Goal: Information Seeking & Learning: Learn about a topic

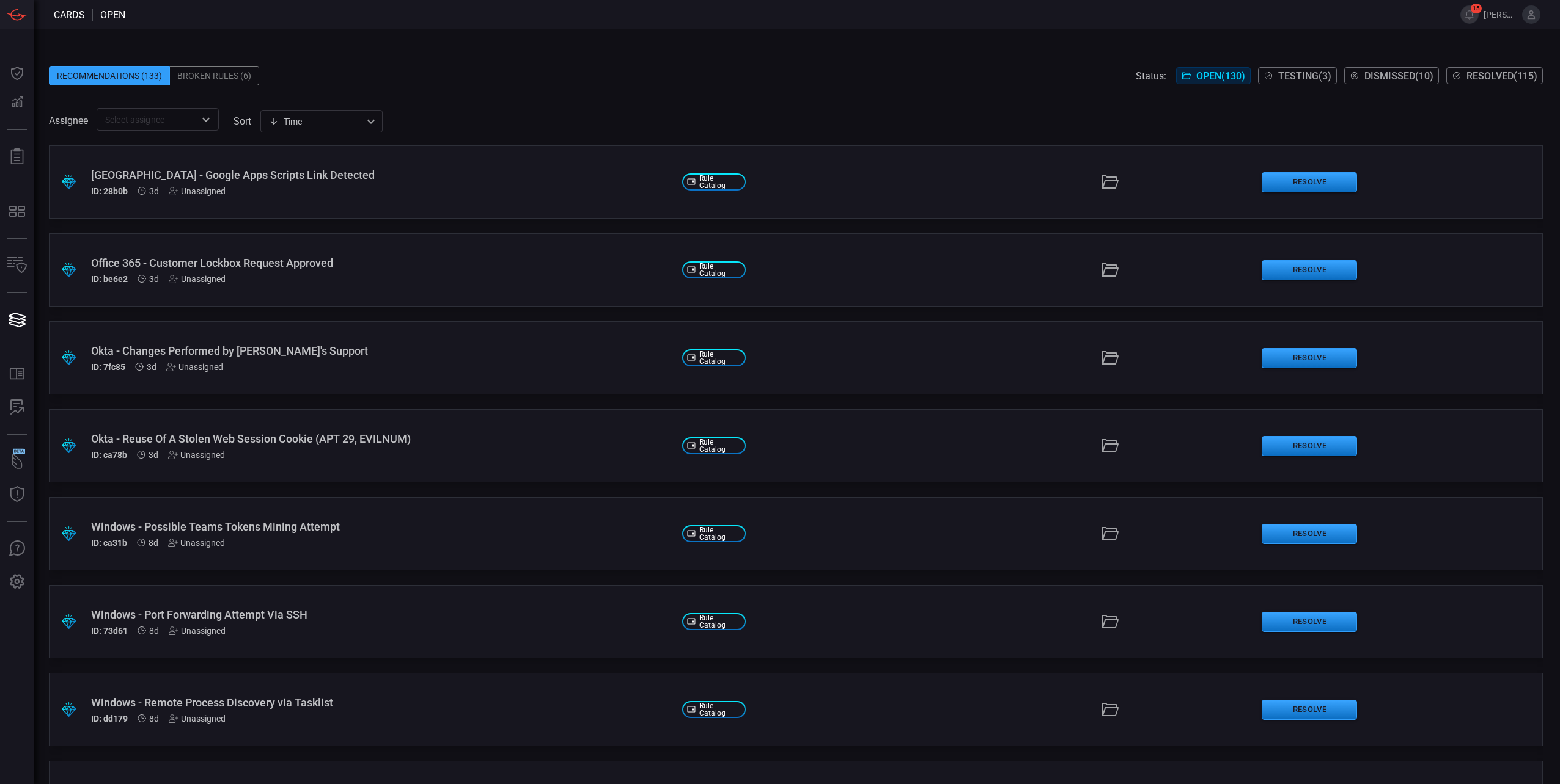
click at [247, 174] on div "[GEOGRAPHIC_DATA] - Google Apps Scripts Link Detected" at bounding box center [381, 174] width 581 height 13
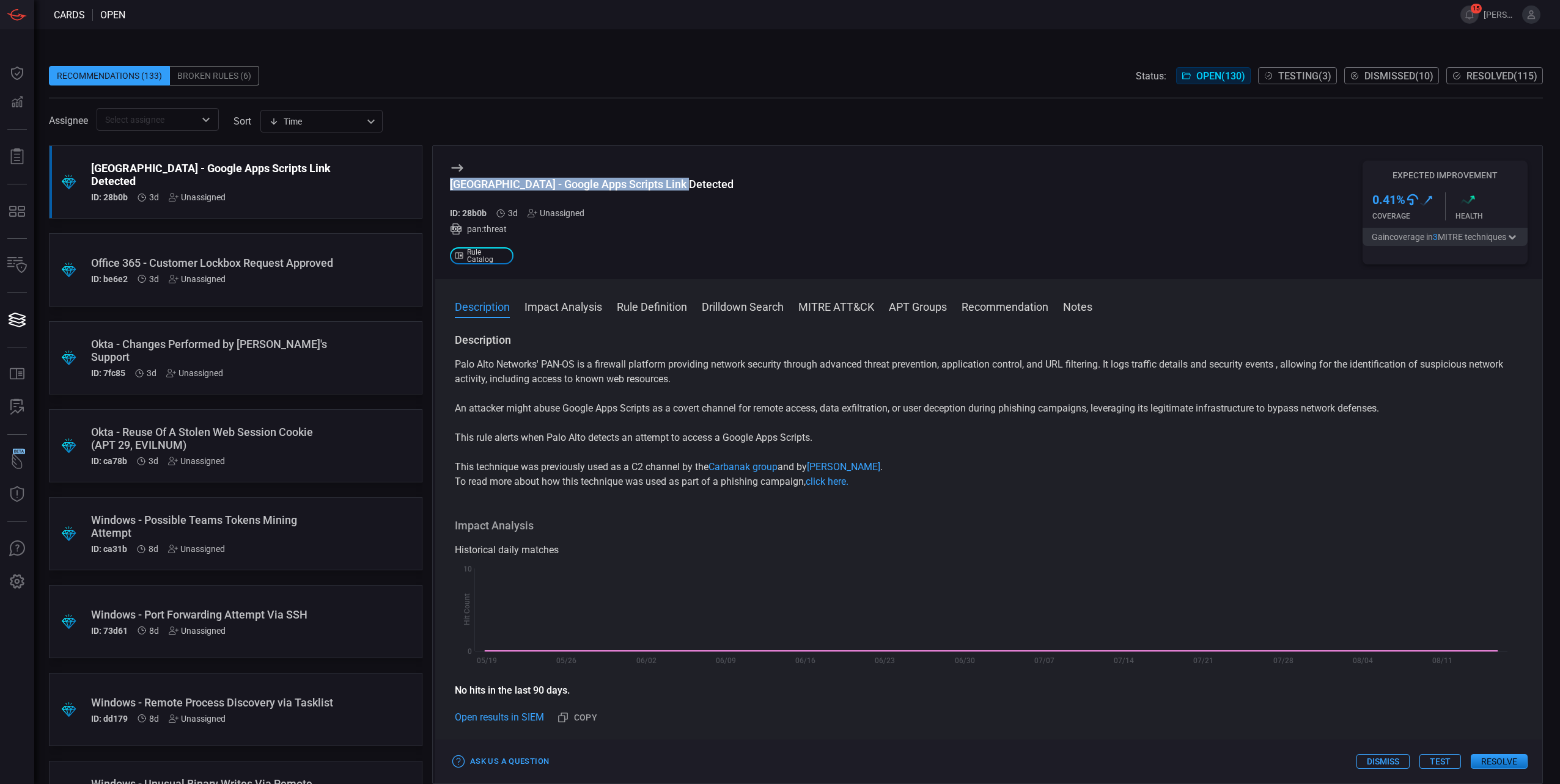
drag, startPoint x: 688, startPoint y: 187, endPoint x: 449, endPoint y: 184, distance: 239.0
click at [449, 184] on div "Palo Alto - Google Apps Scripts Link Detected ID: 28b0b 3d Unassigned pan:threa…" at bounding box center [989, 213] width 1107 height 133
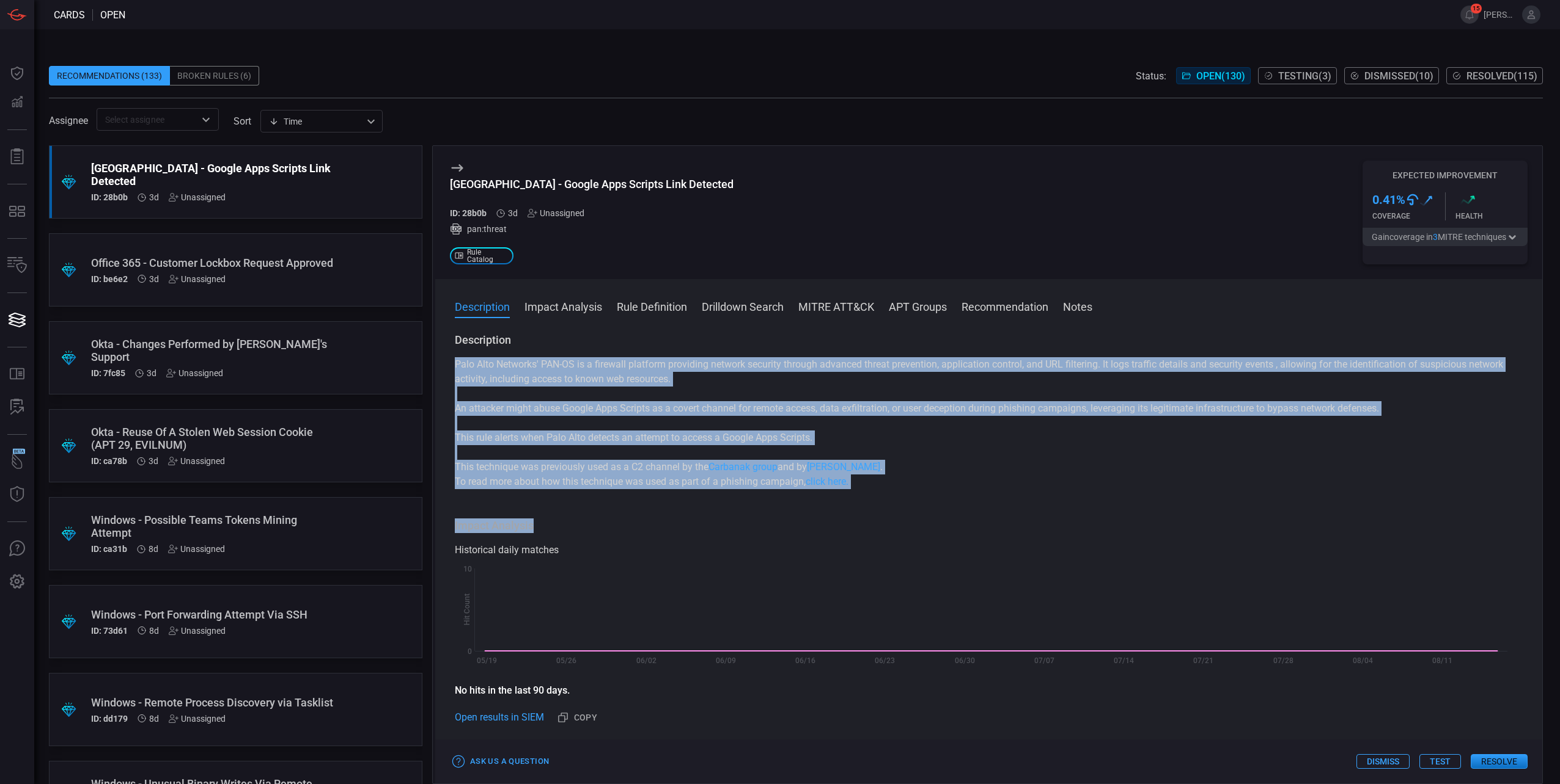
drag, startPoint x: 456, startPoint y: 360, endPoint x: 873, endPoint y: 500, distance: 439.9
click at [873, 500] on div "Description Palo Alto Networks' PAN-OS is a firewall platform providing network…" at bounding box center [989, 556] width 1107 height 446
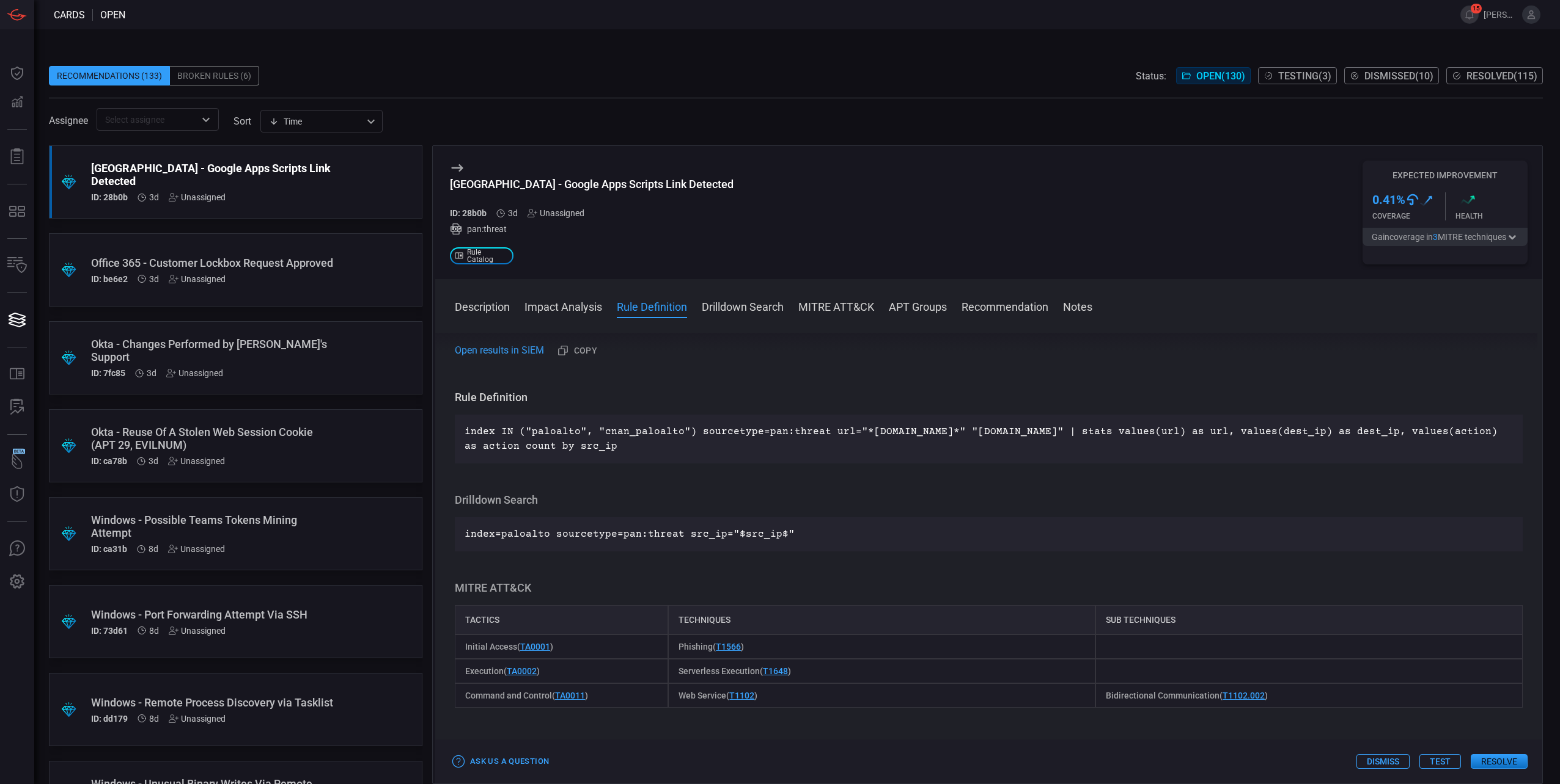
scroll to position [367, 0]
drag, startPoint x: 527, startPoint y: 435, endPoint x: 678, endPoint y: 433, distance: 151.0
click at [678, 433] on p "index IN ("paloalto", "cnan_paloalto") sourcetype=pan:threat url="*[DOMAIN_NAME…" at bounding box center [989, 439] width 1049 height 29
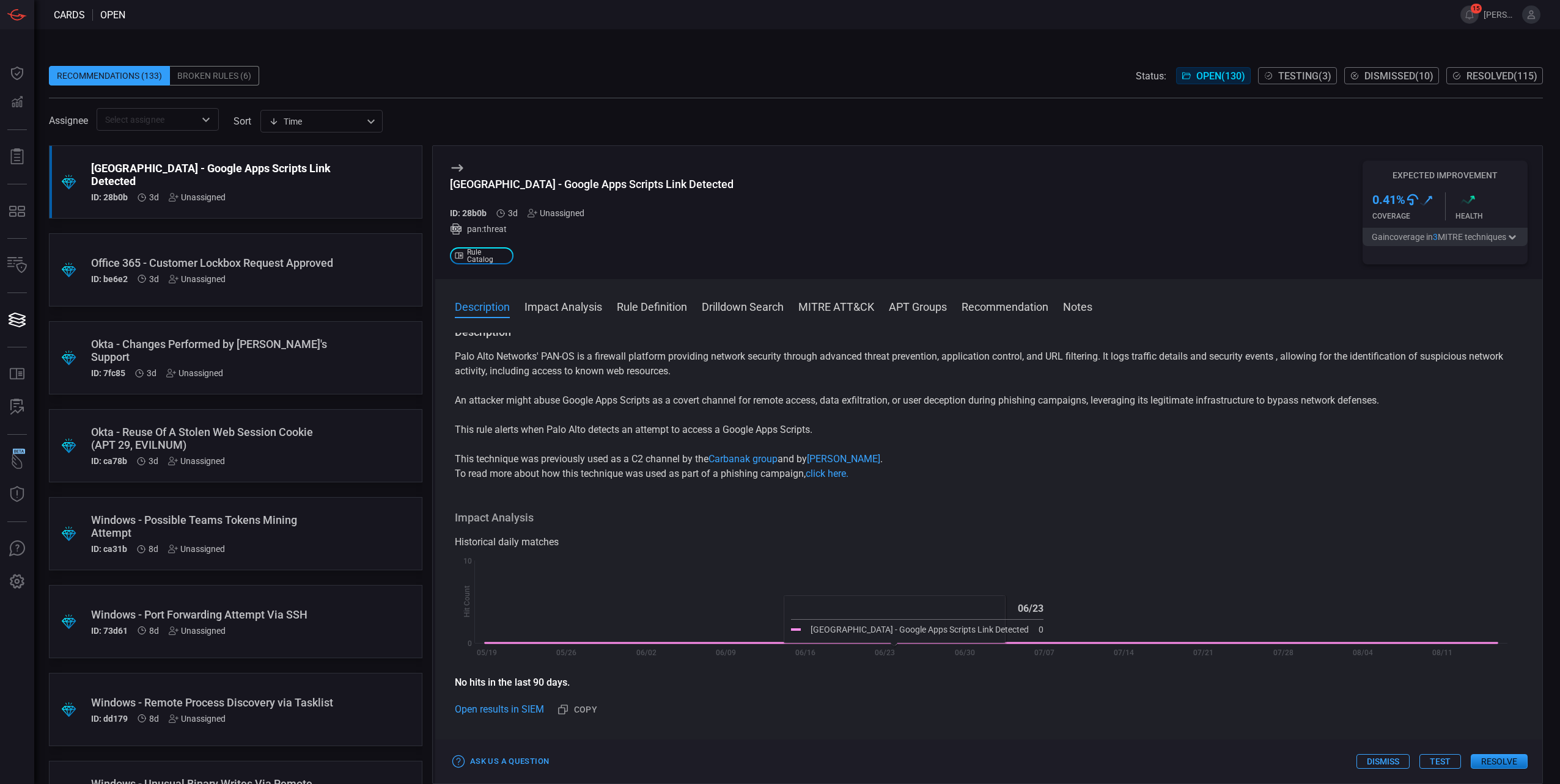
scroll to position [0, 0]
